Goal: Task Accomplishment & Management: Manage account settings

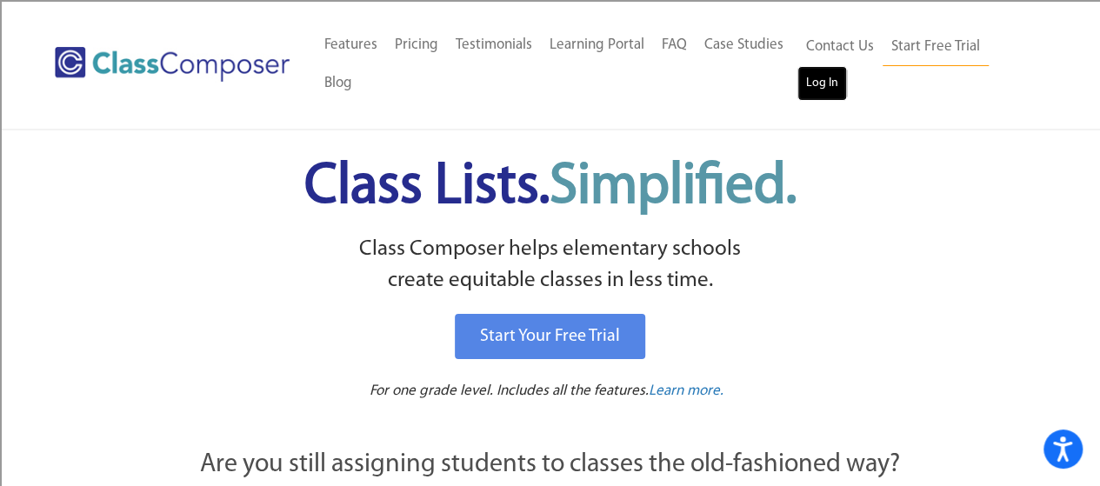
click at [844, 95] on link "Log In" at bounding box center [823, 83] width 50 height 35
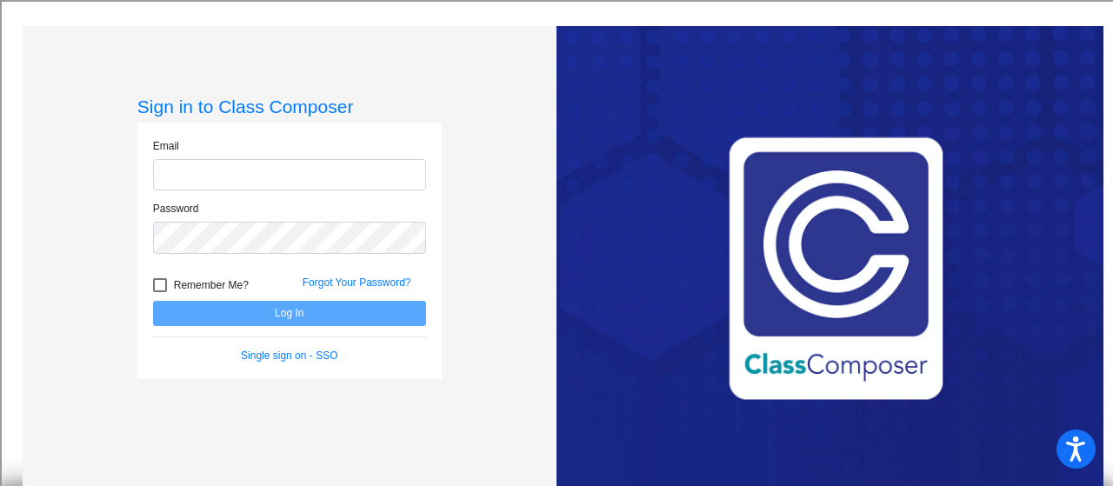
type input "jgouveia@lehsd.org"
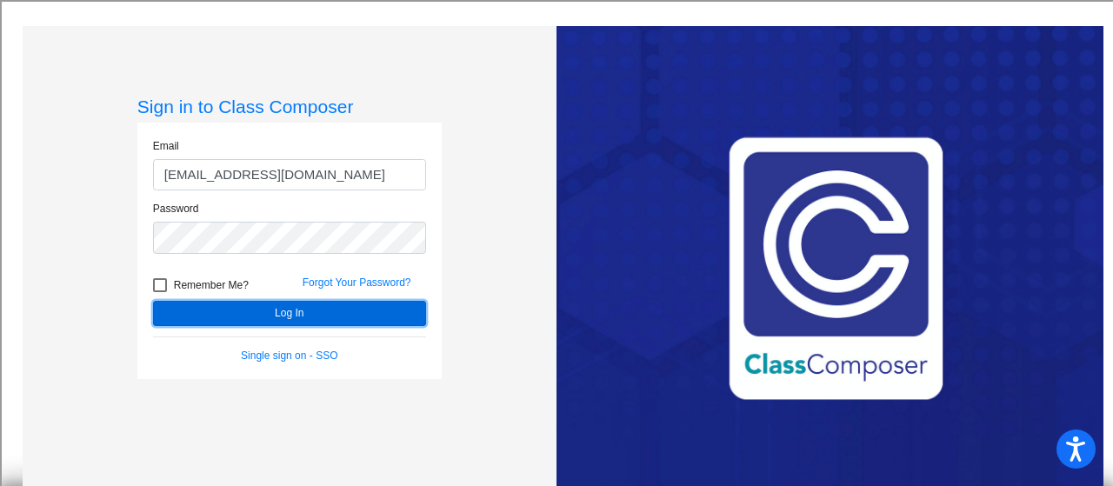
click at [217, 311] on button "Log In" at bounding box center [289, 313] width 273 height 25
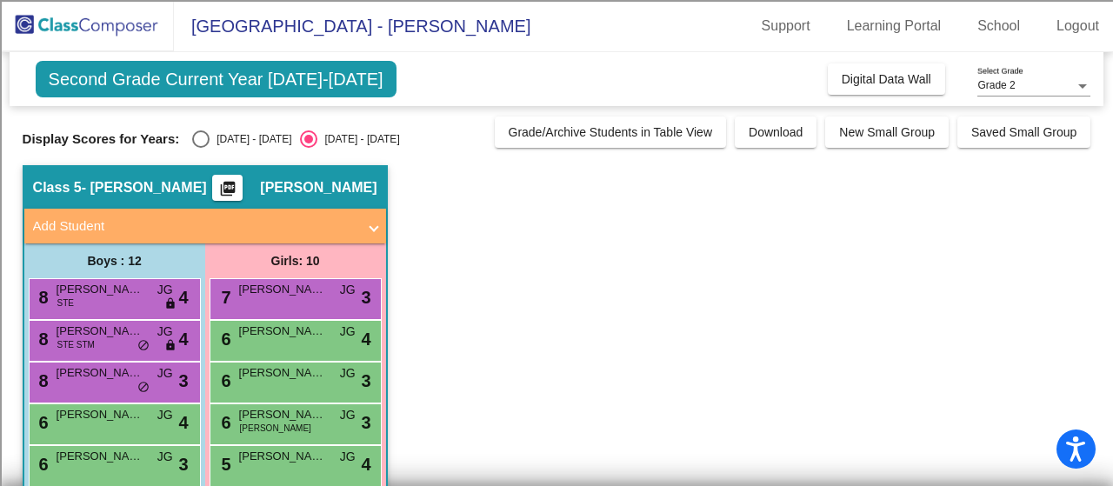
click at [325, 66] on span "Second Grade Current Year 2024-2025" at bounding box center [216, 79] width 361 height 37
click at [506, 79] on div "Second Grade Current Year 2024-2025 Add, Move, or Retain Students Off On Incomi…" at bounding box center [557, 79] width 1095 height 54
